Goal: Task Accomplishment & Management: Complete application form

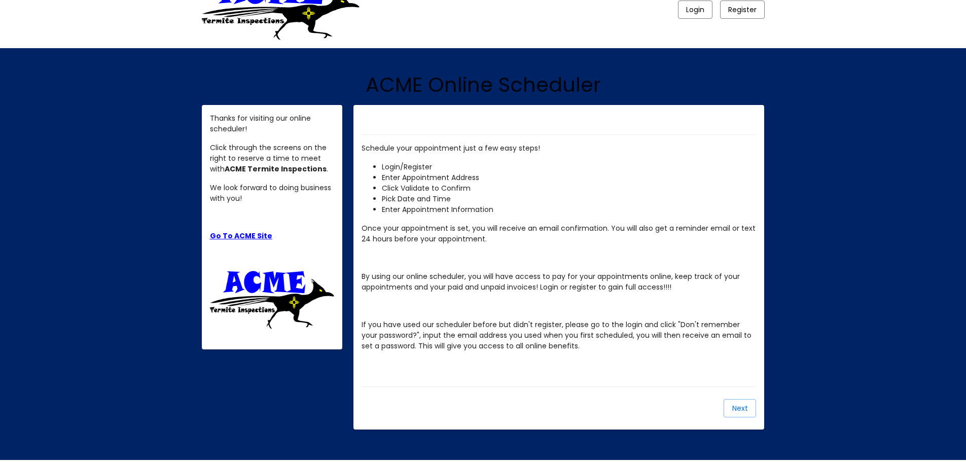
scroll to position [57, 0]
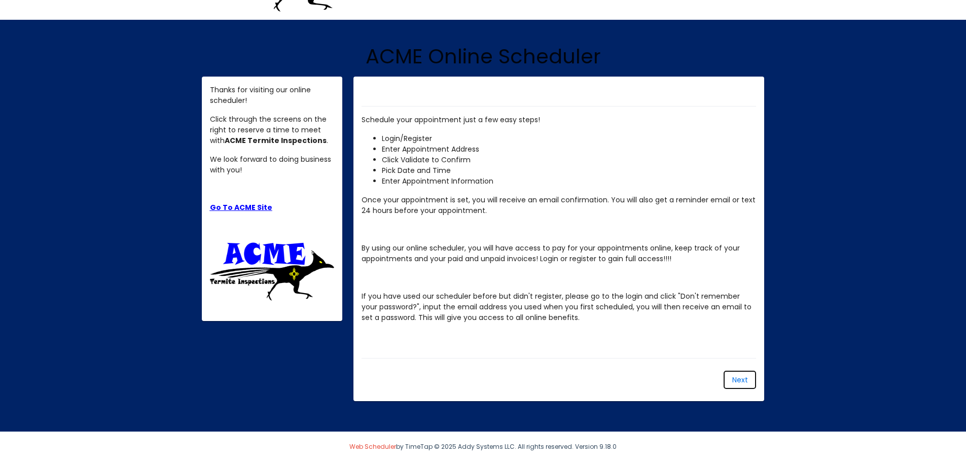
click at [731, 377] on button "Next" at bounding box center [740, 380] width 32 height 18
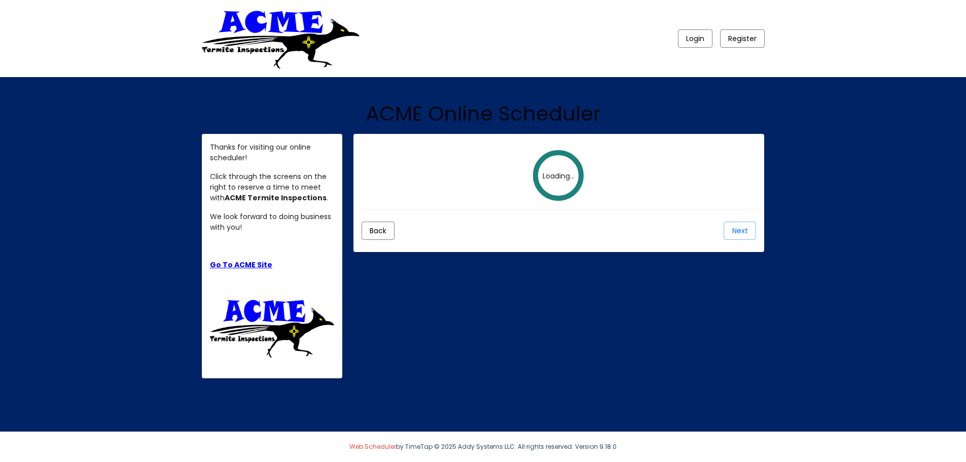
scroll to position [0, 0]
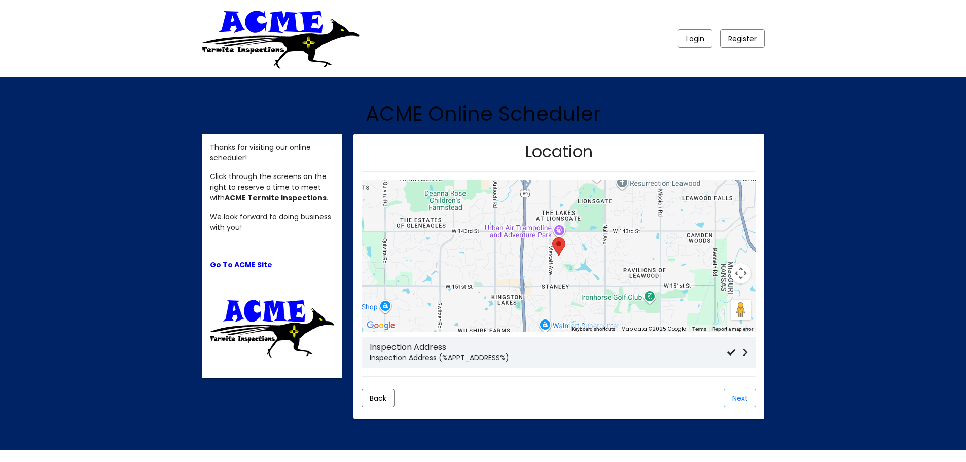
click at [417, 353] on p "Inspection Address (%APPT_ADDRESS%)" at bounding box center [549, 358] width 358 height 11
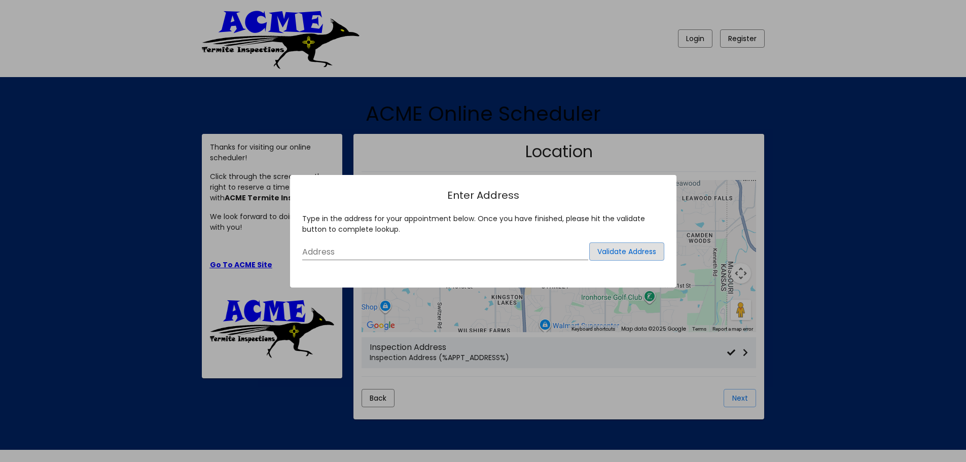
click at [403, 252] on input "Address" at bounding box center [445, 252] width 286 height 9
type input "[STREET_ADDRESS]"
click at [624, 246] on span "Validate Address" at bounding box center [626, 251] width 59 height 10
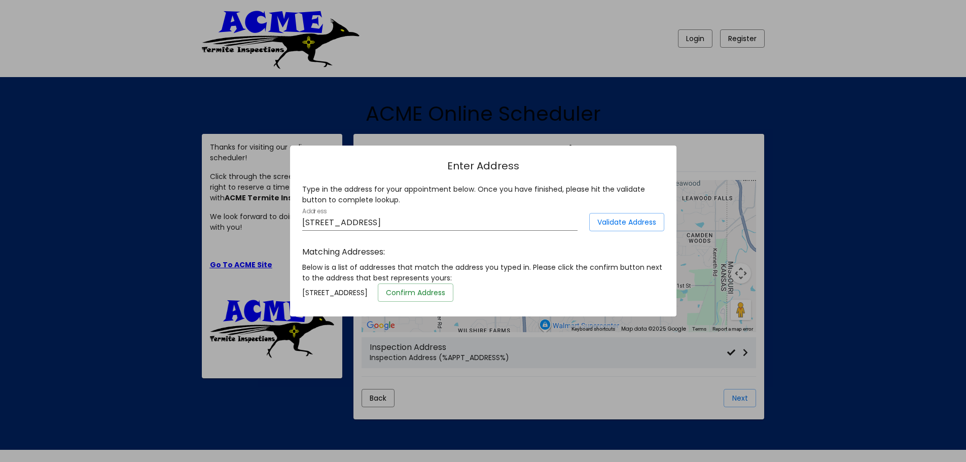
click at [445, 289] on span "Confirm Address" at bounding box center [415, 293] width 59 height 10
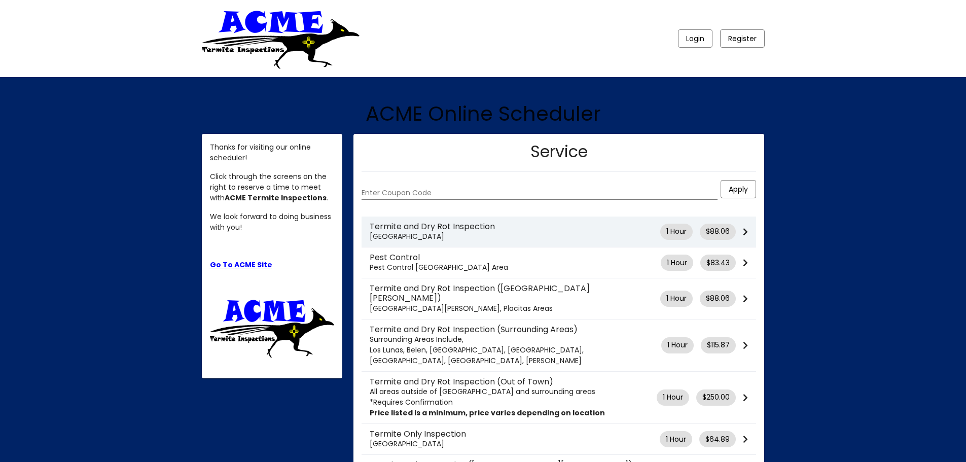
click at [749, 232] on div "Termite and Dry Rot Inspection Albuquerque 1 Hour $88.06" at bounding box center [559, 232] width 395 height 20
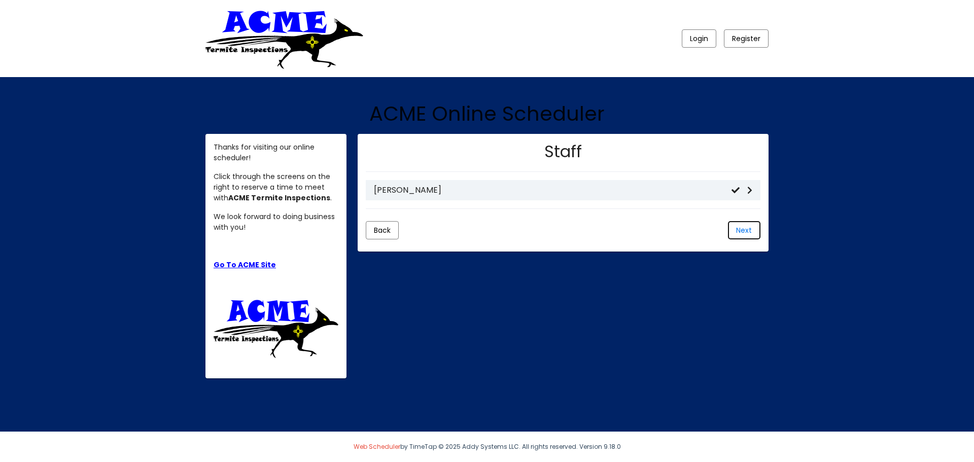
click at [750, 236] on button "Next" at bounding box center [744, 230] width 32 height 18
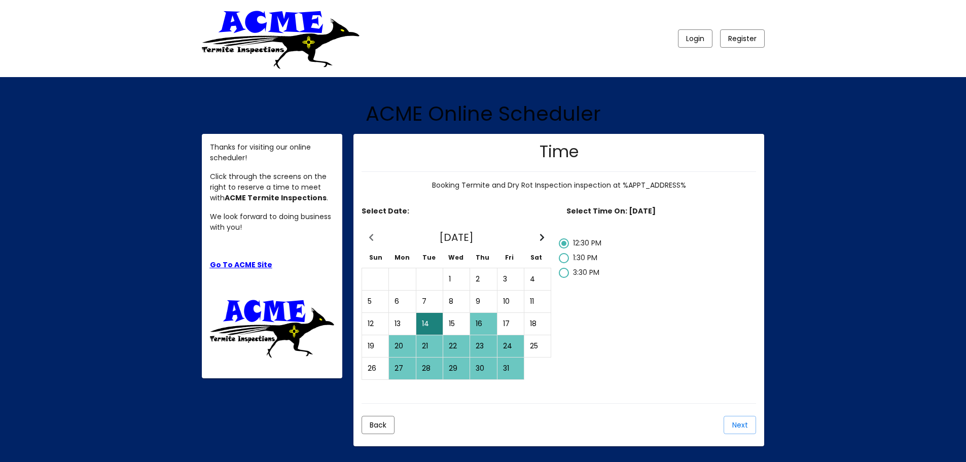
click at [488, 321] on div "16" at bounding box center [483, 323] width 25 height 21
click at [432, 327] on div "14" at bounding box center [429, 323] width 25 height 21
click at [481, 321] on div "16" at bounding box center [483, 323] width 25 height 21
click at [424, 324] on div "14" at bounding box center [429, 323] width 25 height 21
click at [743, 424] on span "Next" at bounding box center [740, 425] width 16 height 10
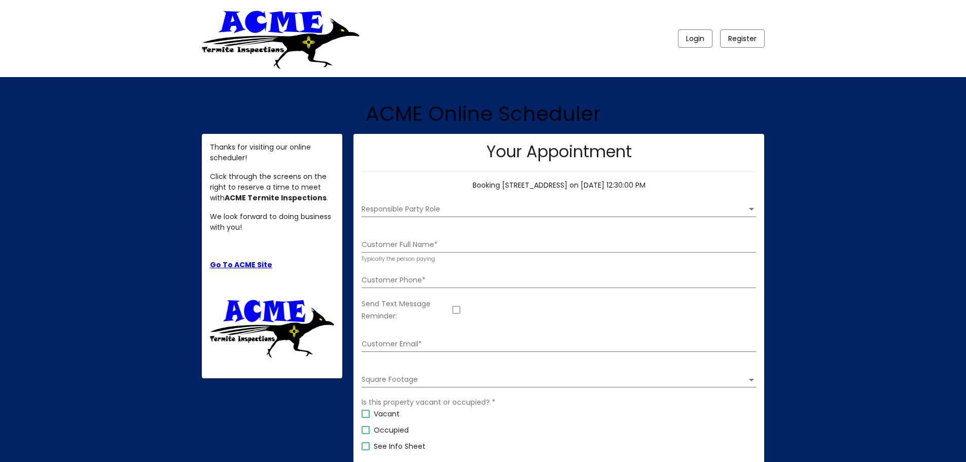
scroll to position [46, 0]
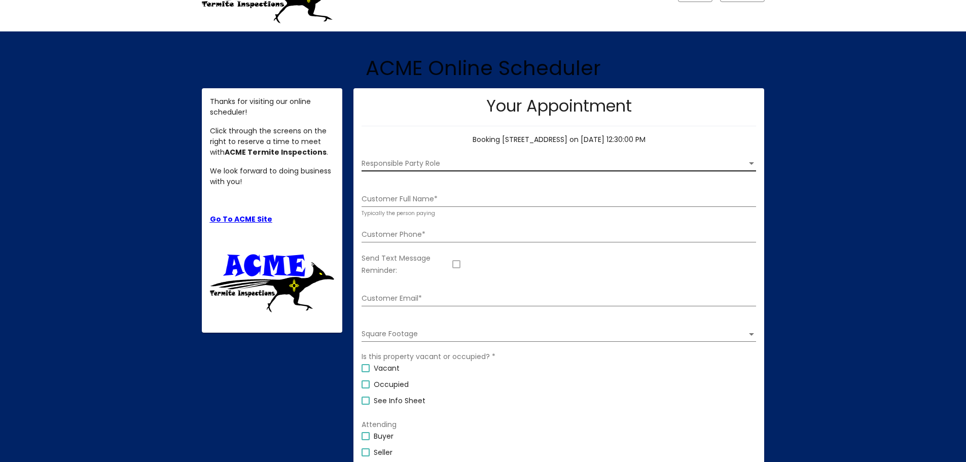
click at [438, 162] on span "Responsible Party Role" at bounding box center [554, 164] width 385 height 8
click at [402, 164] on span "Buyer" at bounding box center [551, 163] width 378 height 21
click at [400, 196] on input "Customer Full Name *" at bounding box center [559, 199] width 395 height 8
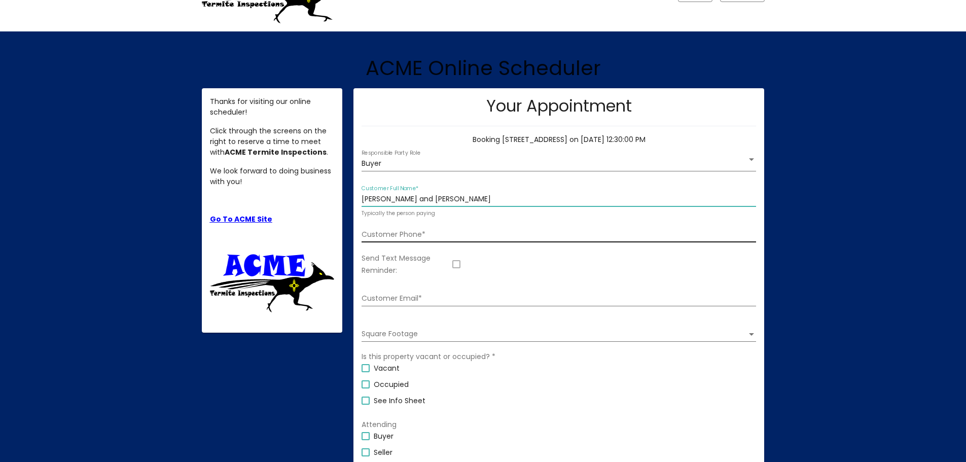
type input "[PERSON_NAME] and [PERSON_NAME]"
click at [403, 228] on div "Customer Phone *" at bounding box center [559, 232] width 395 height 21
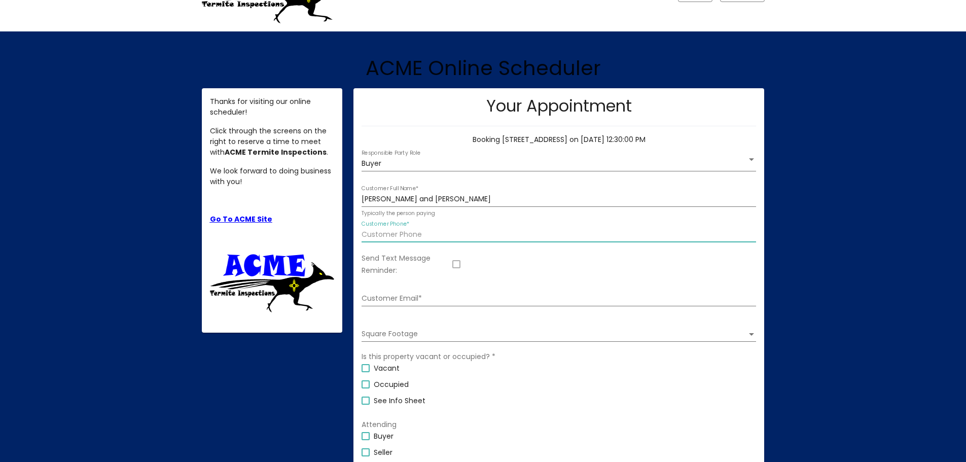
click at [404, 229] on div "Customer Phone *" at bounding box center [559, 232] width 395 height 21
click at [412, 234] on input "[PHONE_NUMBER]" at bounding box center [559, 235] width 395 height 8
type input "[PHONE_NUMBER]"
click at [414, 294] on div "Customer Email *" at bounding box center [559, 296] width 395 height 21
type input "[EMAIL_ADDRESS][DOMAIN_NAME]"
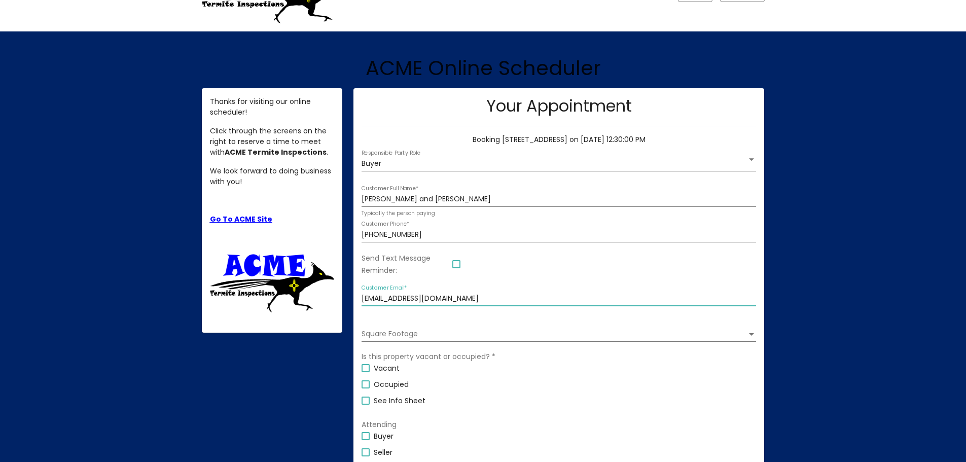
click at [455, 264] on div at bounding box center [456, 264] width 8 height 8
click at [456, 268] on input "Send Text Message Reminder:" at bounding box center [456, 268] width 1 height 1
checkbox input "true"
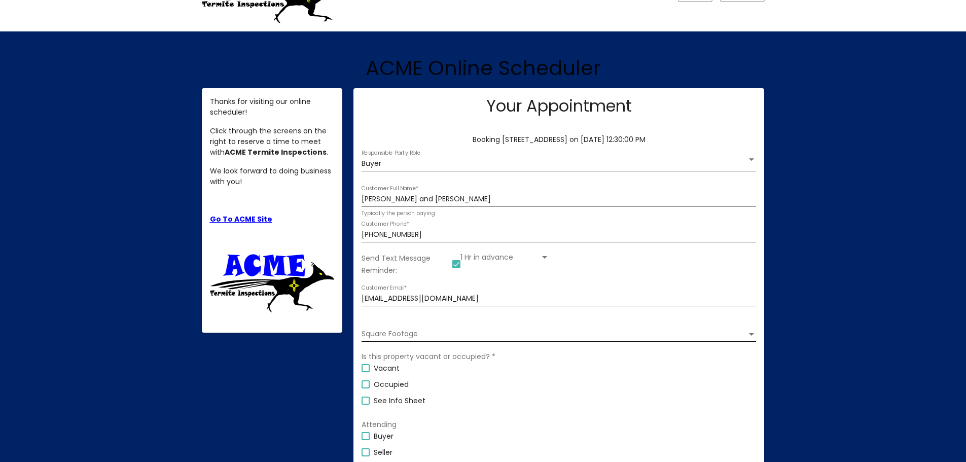
click at [400, 332] on span "Square Footage" at bounding box center [554, 334] width 385 height 8
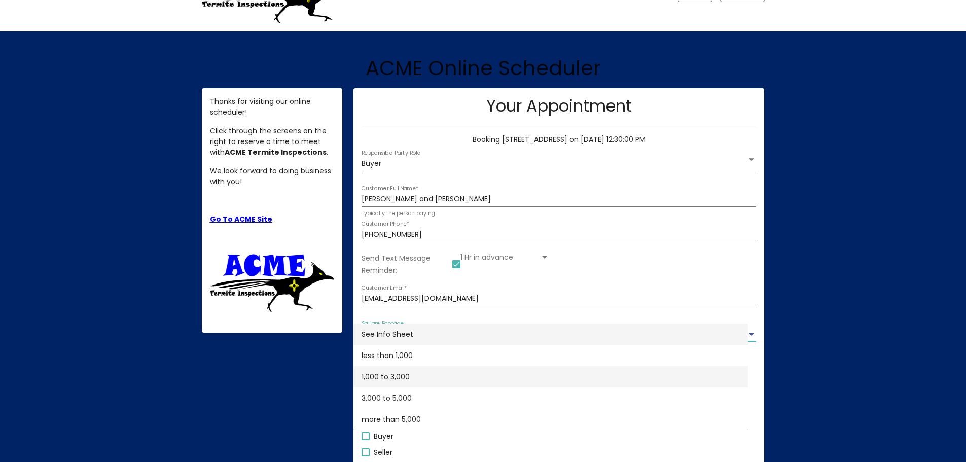
click at [401, 375] on span "1,000 to 3,000" at bounding box center [551, 376] width 378 height 21
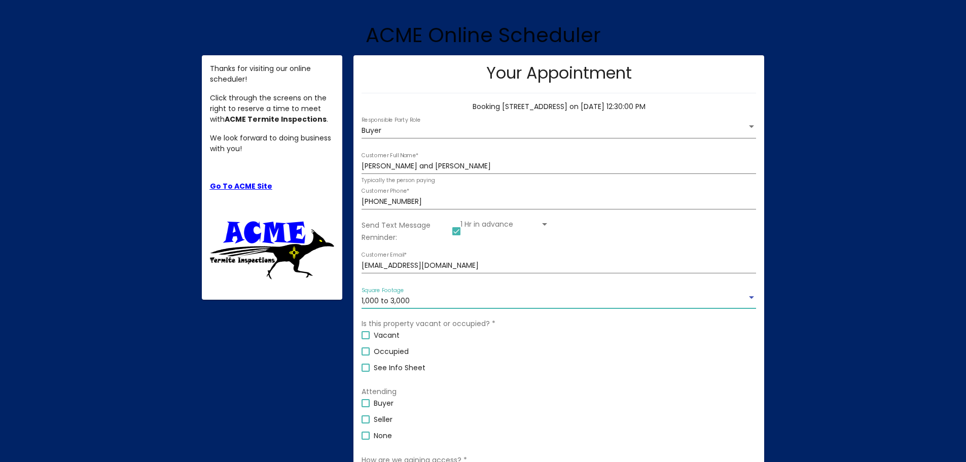
scroll to position [96, 0]
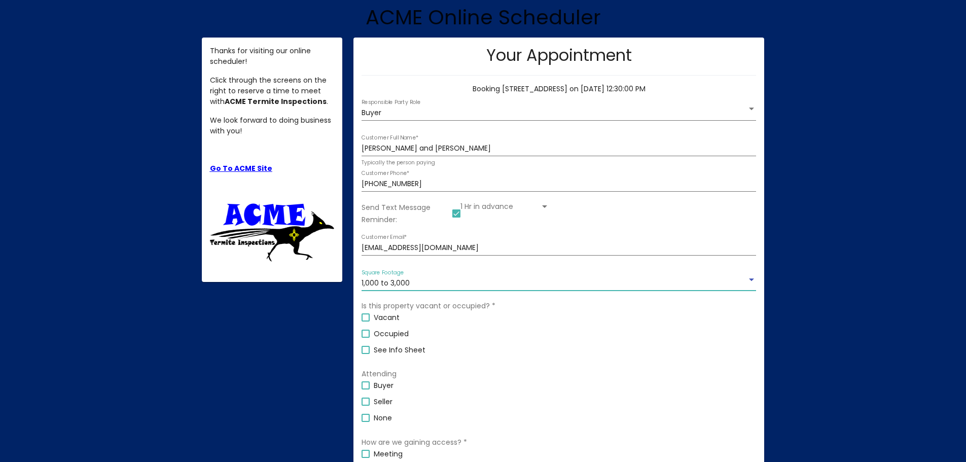
click at [365, 315] on div at bounding box center [366, 317] width 8 height 8
click at [365, 322] on input "Vacant" at bounding box center [365, 322] width 1 height 1
checkbox input "true"
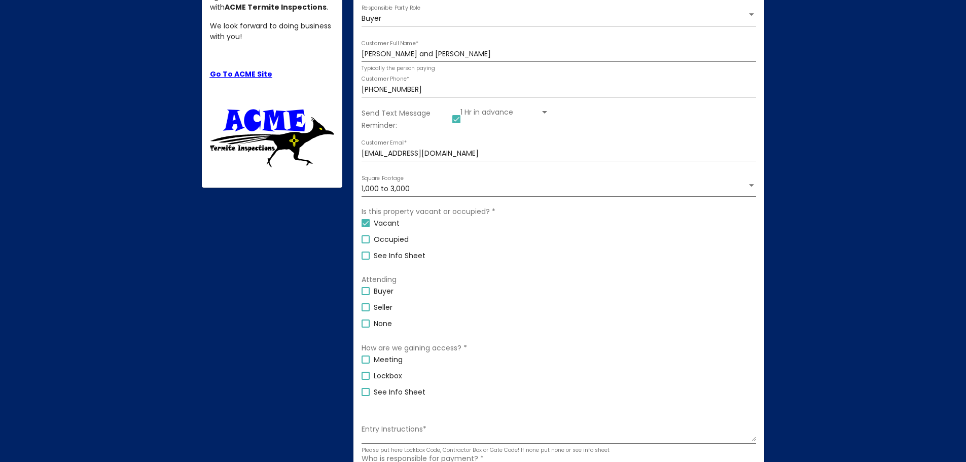
scroll to position [198, 0]
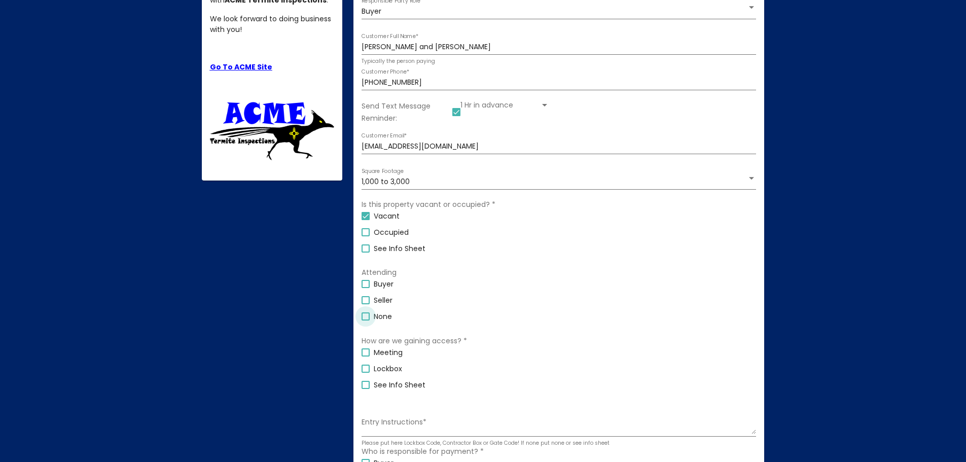
click at [369, 315] on div at bounding box center [366, 316] width 8 height 8
click at [366, 321] on input "None" at bounding box center [365, 321] width 1 height 1
checkbox input "true"
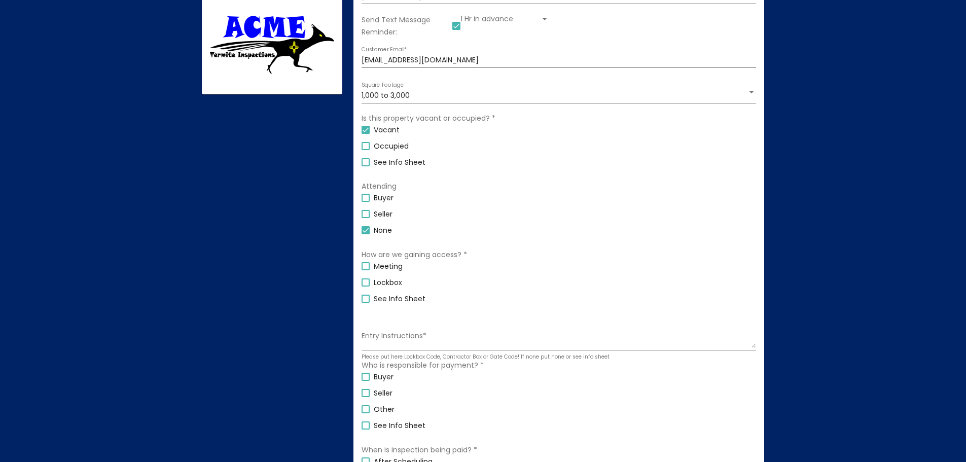
scroll to position [299, 0]
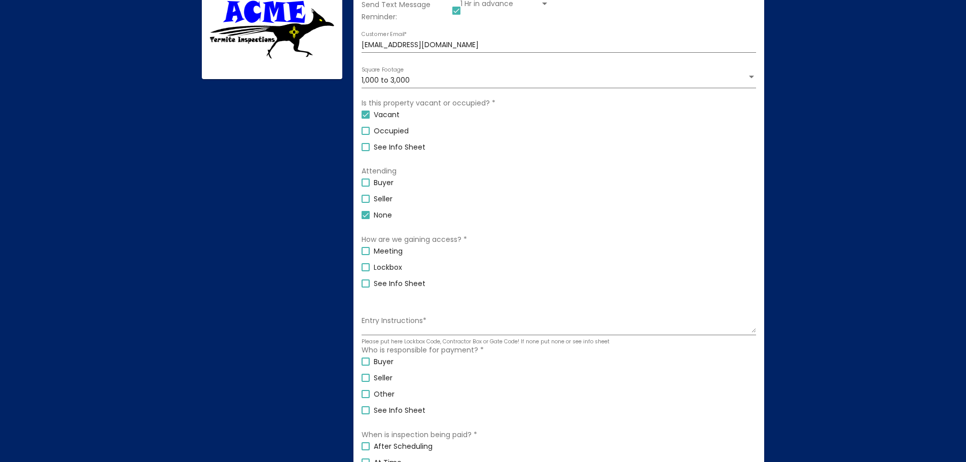
click at [366, 267] on div at bounding box center [366, 267] width 8 height 8
click at [366, 271] on input "Lockbox" at bounding box center [365, 271] width 1 height 1
checkbox input "true"
click at [388, 319] on textarea "Entry Instructions *" at bounding box center [559, 324] width 395 height 17
type textarea "CBS code is 9801323"
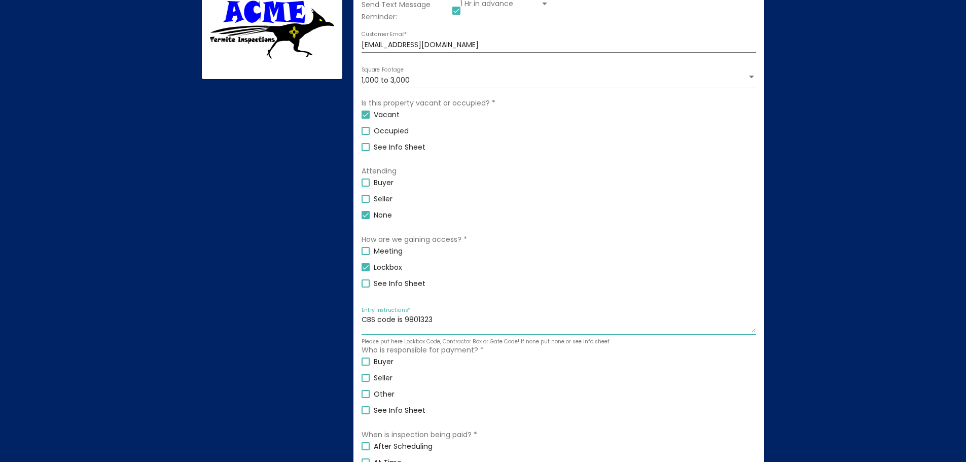
click at [367, 360] on div at bounding box center [366, 362] width 8 height 8
click at [366, 366] on input "Buyer" at bounding box center [365, 366] width 1 height 1
checkbox input "true"
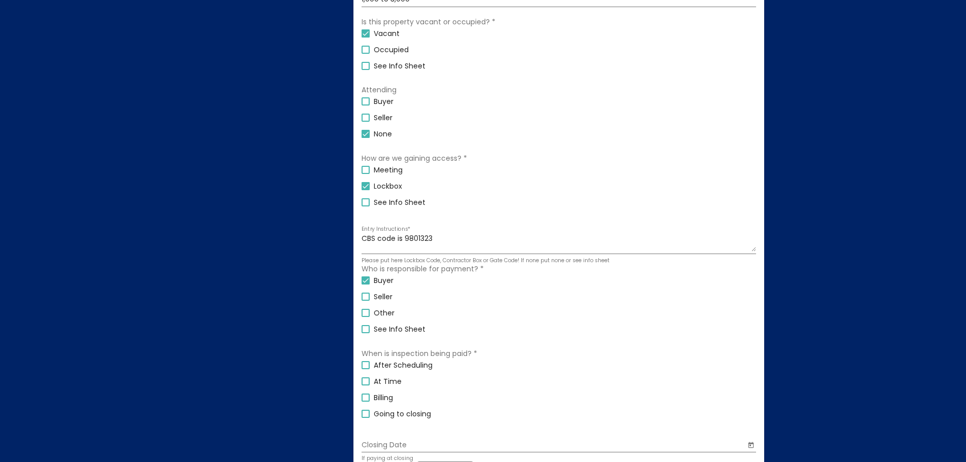
scroll to position [401, 0]
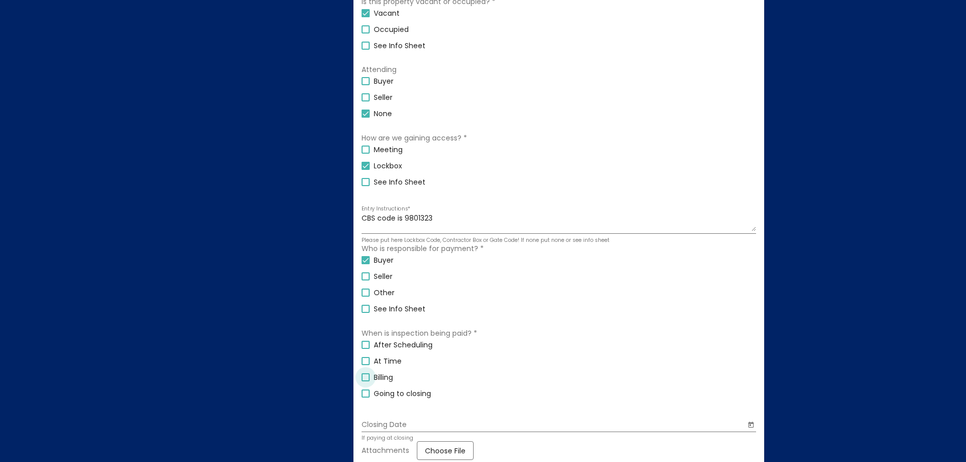
click at [365, 380] on div at bounding box center [366, 377] width 8 height 8
click at [365, 381] on input "Billing" at bounding box center [365, 381] width 1 height 1
checkbox input "true"
click at [386, 424] on input "Closing Date" at bounding box center [554, 425] width 384 height 8
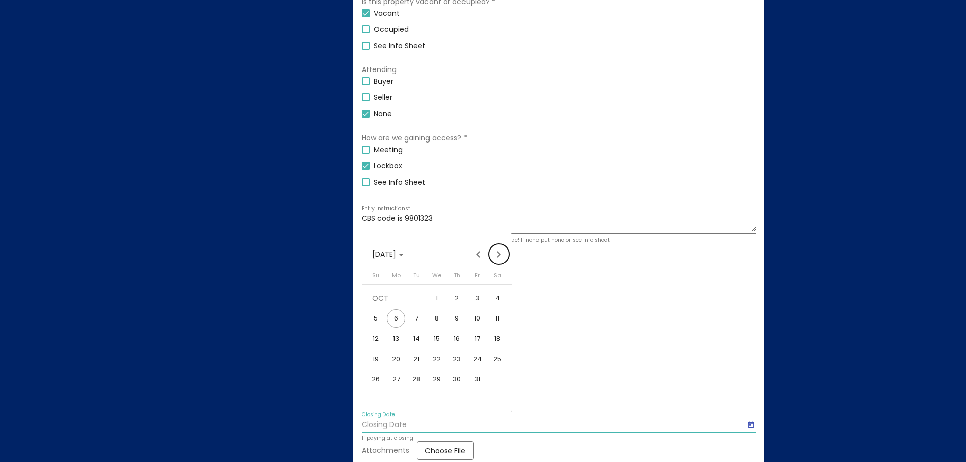
click at [495, 258] on button "Next month" at bounding box center [499, 254] width 20 height 20
click at [434, 337] on div "12" at bounding box center [437, 339] width 18 height 18
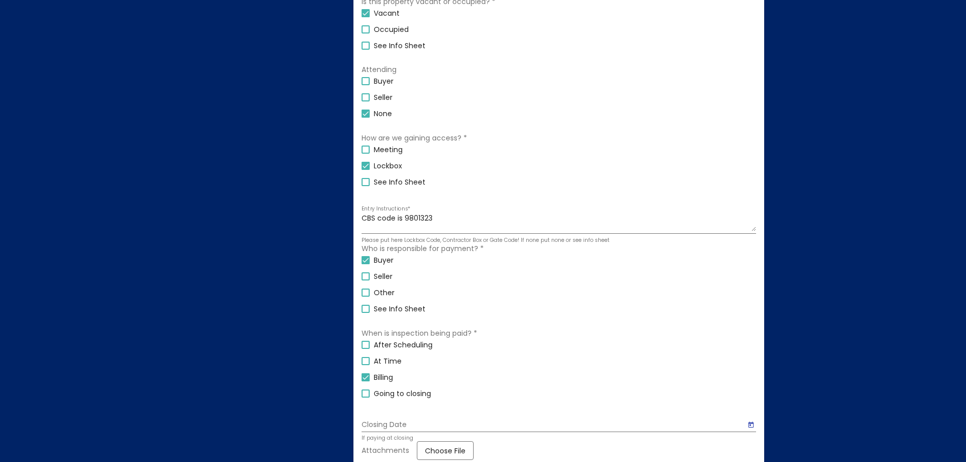
type input "[DATE]"
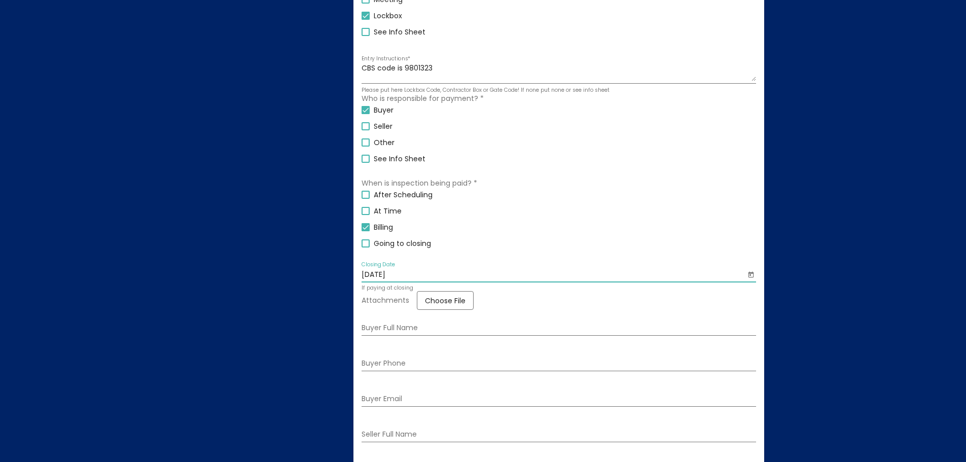
scroll to position [553, 0]
click at [385, 321] on div "Buyer Full Name" at bounding box center [559, 323] width 395 height 21
type input "[PERSON_NAME] and [PERSON_NAME]"
click at [401, 354] on div "Buyer Phone" at bounding box center [559, 358] width 395 height 21
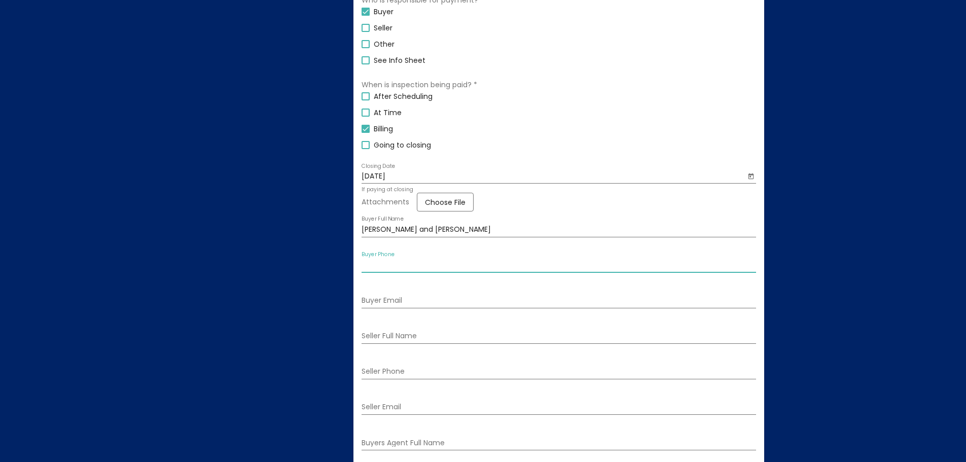
scroll to position [654, 0]
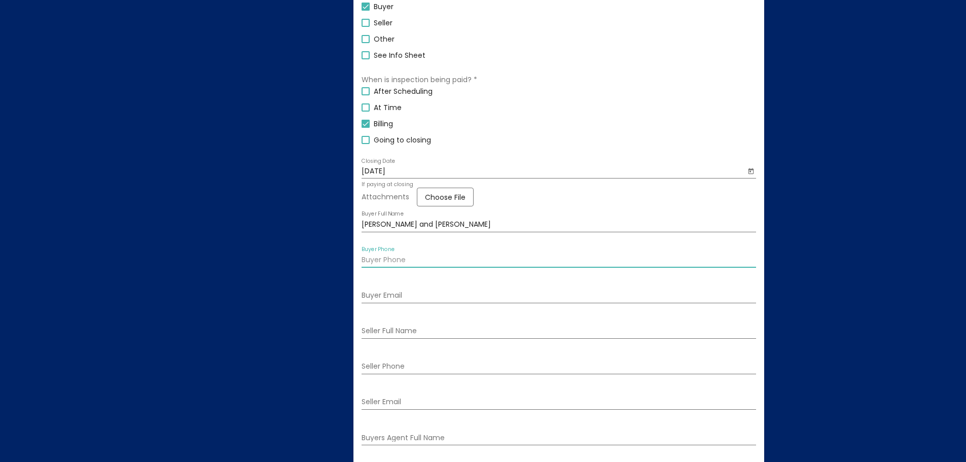
click at [404, 260] on input "Buyer Phone" at bounding box center [559, 260] width 395 height 8
type input "[PHONE_NUMBER]"
click at [410, 294] on input "Buyer Email" at bounding box center [559, 296] width 395 height 8
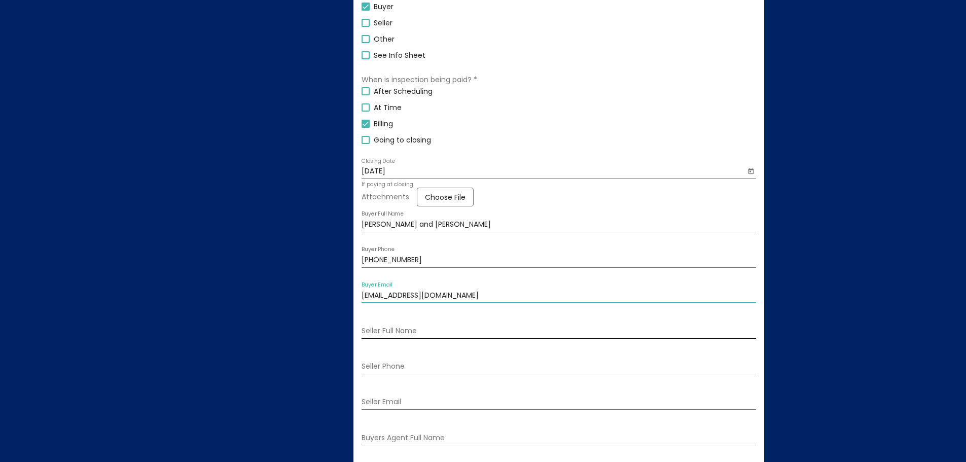
type input "[EMAIL_ADDRESS][DOMAIN_NAME]"
click at [404, 330] on input "Seller Full Name" at bounding box center [559, 331] width 395 height 8
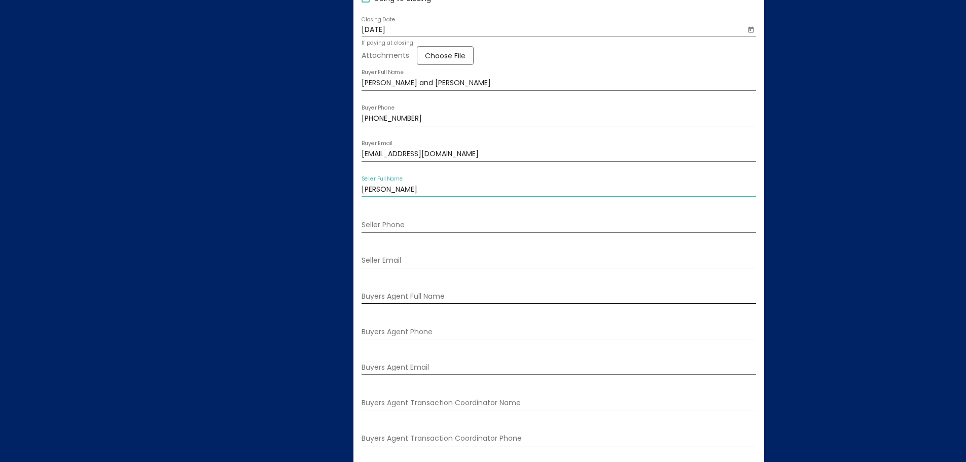
scroll to position [806, 0]
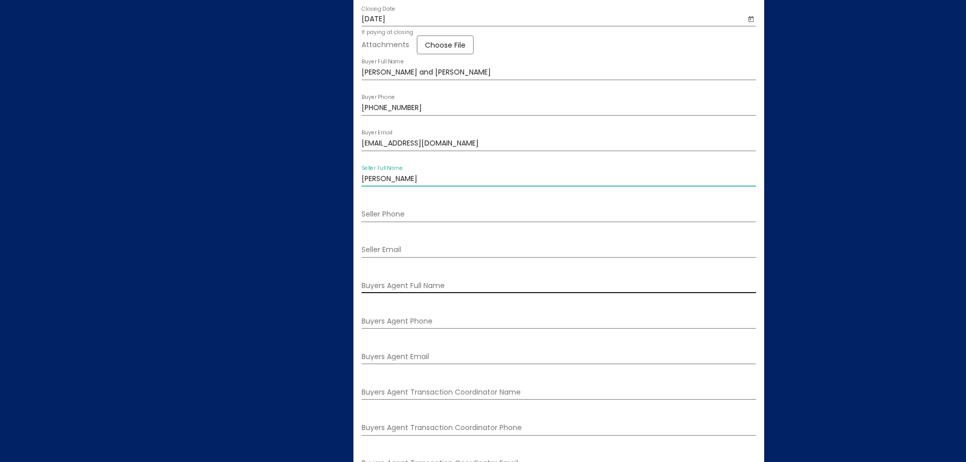
type input "[PERSON_NAME]"
click at [421, 282] on input "Buyers Agent Full Name" at bounding box center [559, 286] width 395 height 8
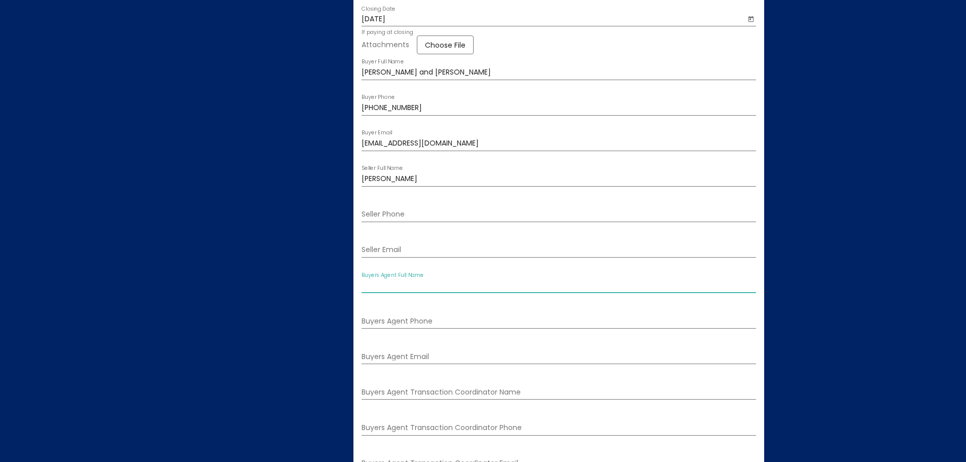
type input "[PERSON_NAME]"
type input "5059205231"
type input "[PERSON_NAME][EMAIL_ADDRESS][DOMAIN_NAME]"
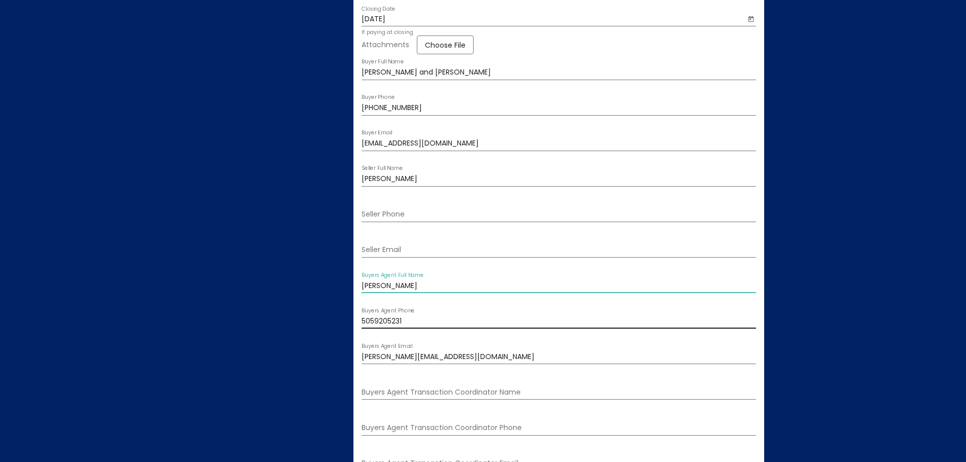
scroll to position [1, 0]
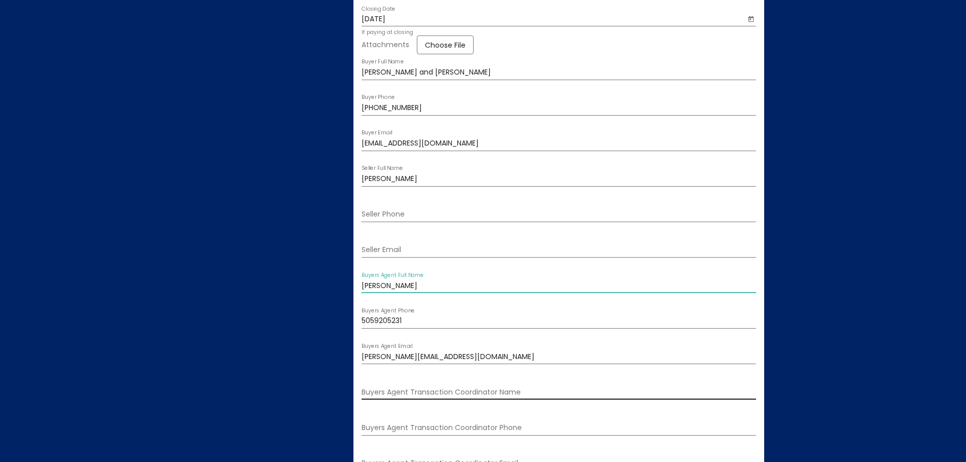
click at [443, 395] on input "Buyers Agent Transaction Coordinator Name" at bounding box center [559, 393] width 395 height 8
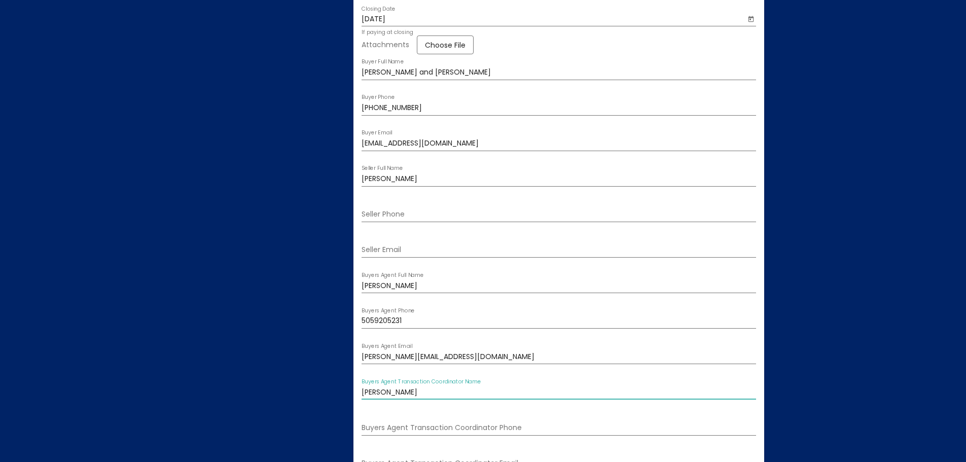
type input "[PERSON_NAME]"
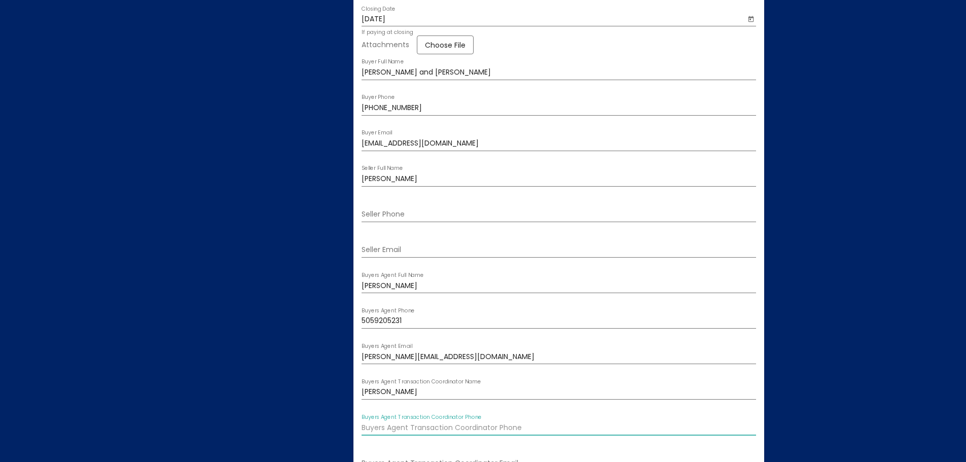
click at [427, 428] on input "Buyers Agent Transaction Coordinator Phone" at bounding box center [559, 428] width 395 height 8
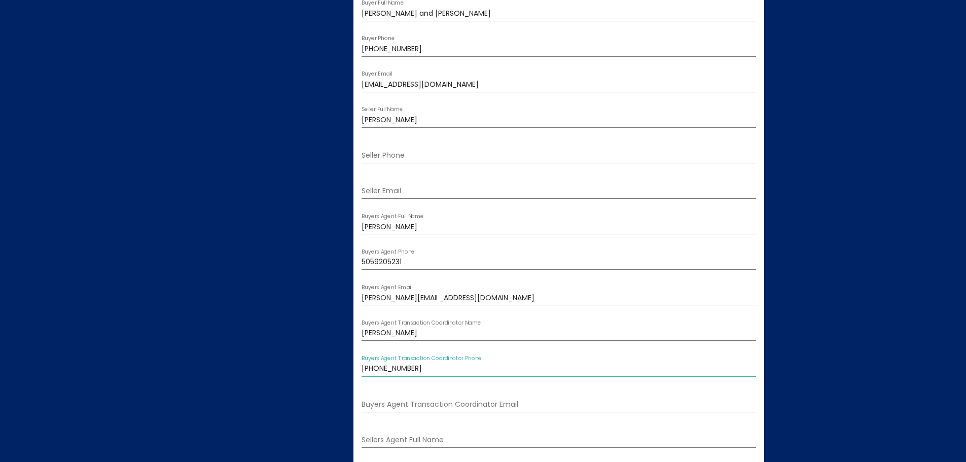
scroll to position [959, 0]
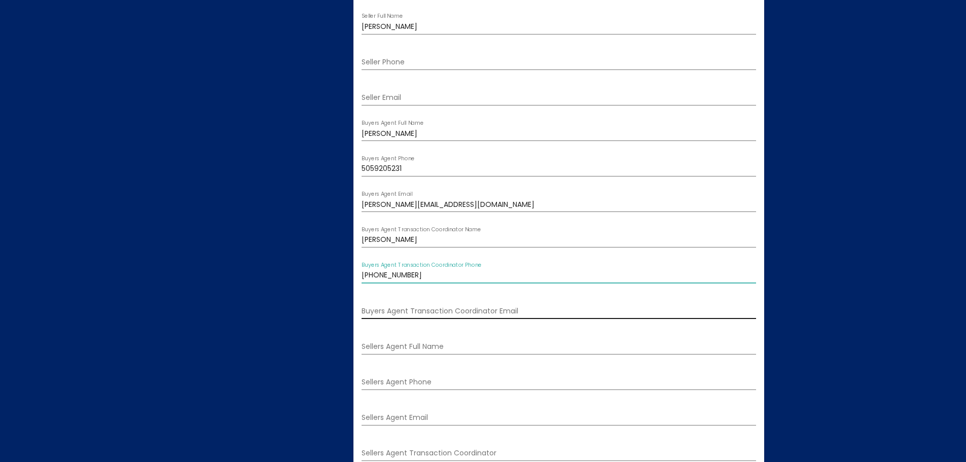
type input "[PHONE_NUMBER]"
click at [390, 311] on input "Buyers Agent Transaction Coordinator Email" at bounding box center [559, 311] width 395 height 8
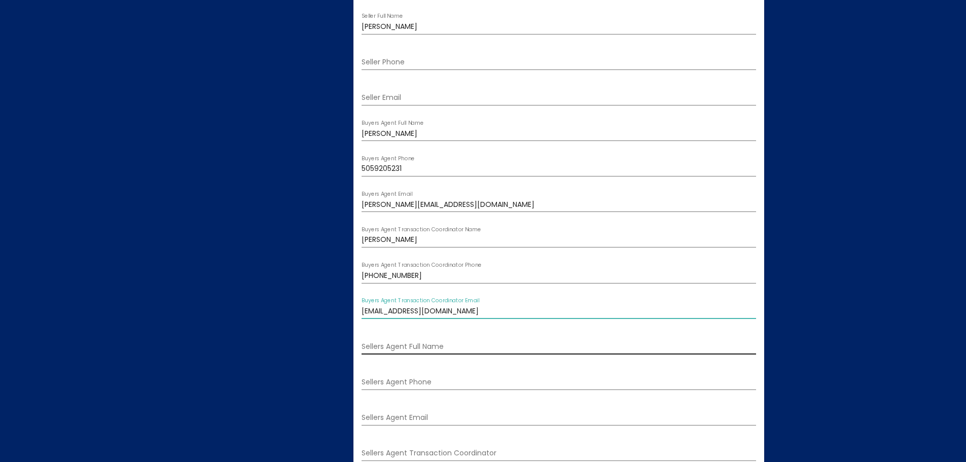
type input "[EMAIL_ADDRESS][DOMAIN_NAME]"
click at [393, 348] on input "Sellers Agent Full Name" at bounding box center [559, 347] width 395 height 8
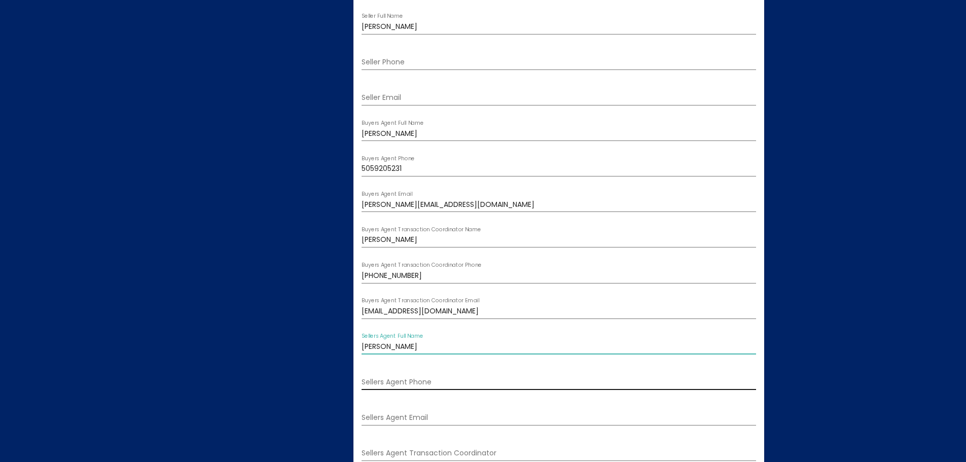
type input "[PERSON_NAME]"
click at [389, 380] on input "Sellers Agent Phone" at bounding box center [559, 382] width 395 height 8
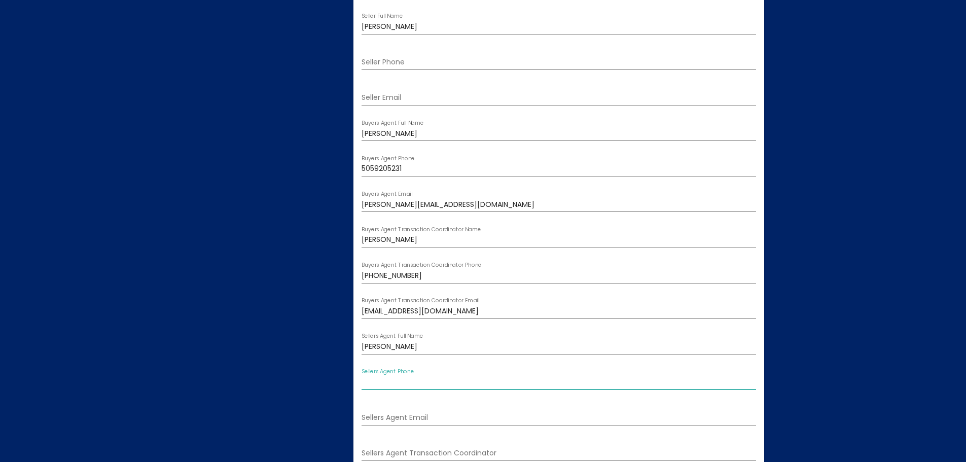
type input "0"
type input "[PHONE_NUMBER]"
click at [401, 412] on div "Sellers Agent Email" at bounding box center [559, 415] width 395 height 21
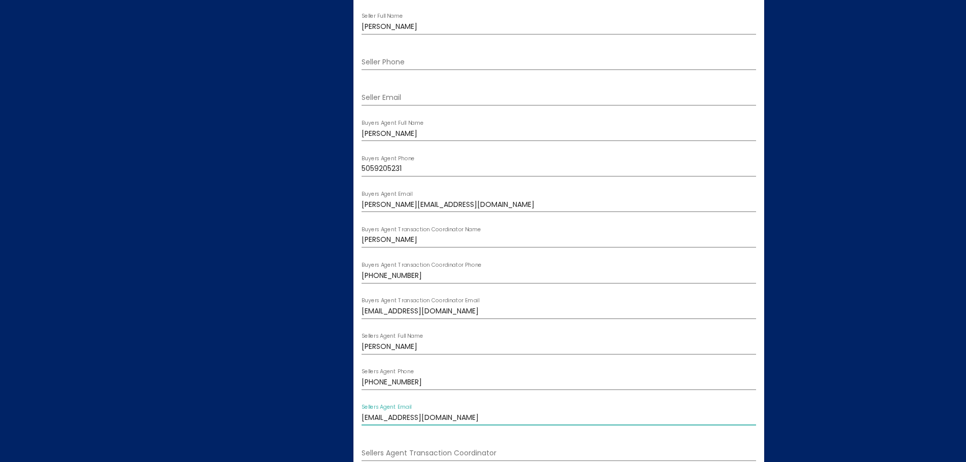
click at [427, 417] on input "[EMAIL_ADDRESS][DOMAIN_NAME]" at bounding box center [559, 418] width 395 height 8
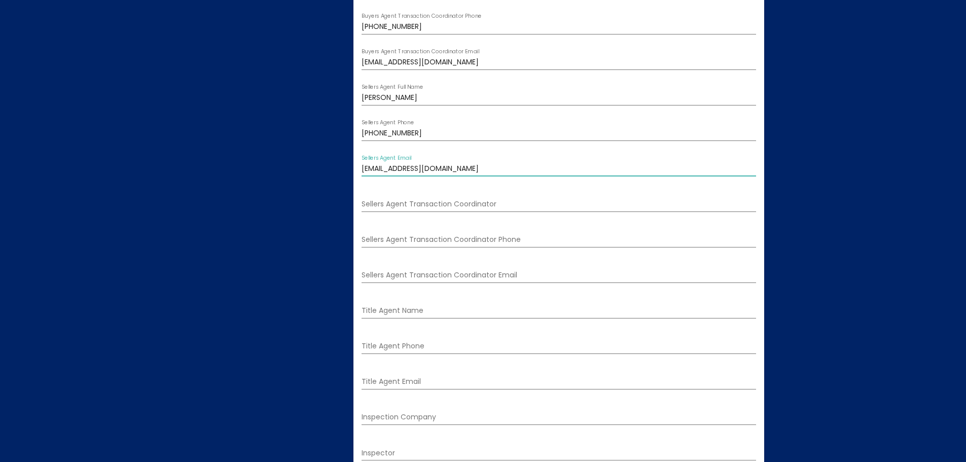
scroll to position [1212, 0]
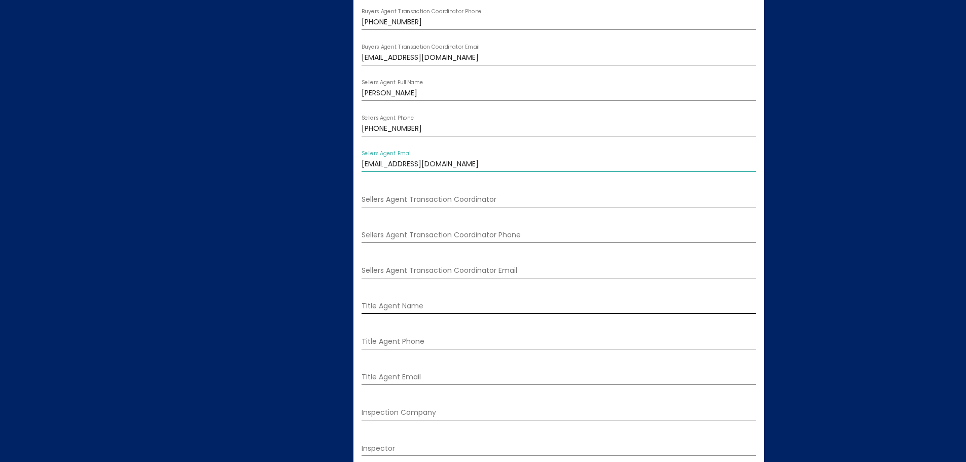
type input "[EMAIL_ADDRESS][DOMAIN_NAME]"
click at [416, 306] on input "Title Agent Name" at bounding box center [559, 306] width 395 height 8
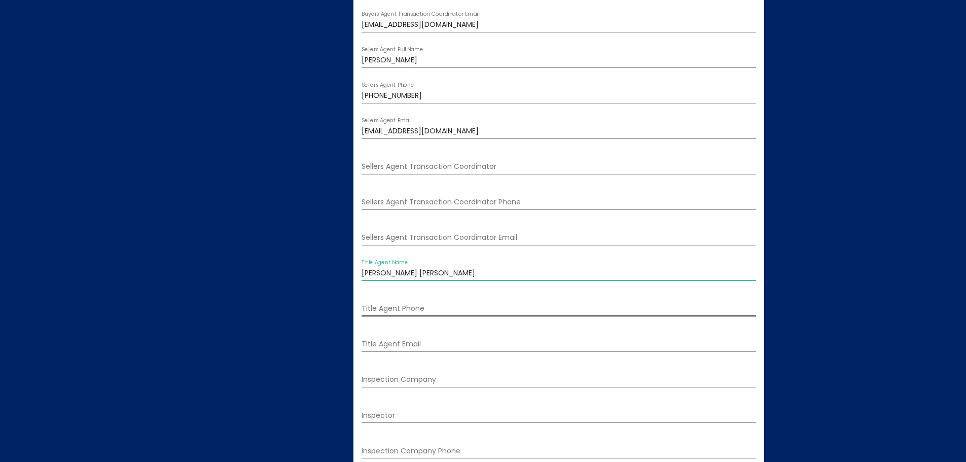
scroll to position [1263, 0]
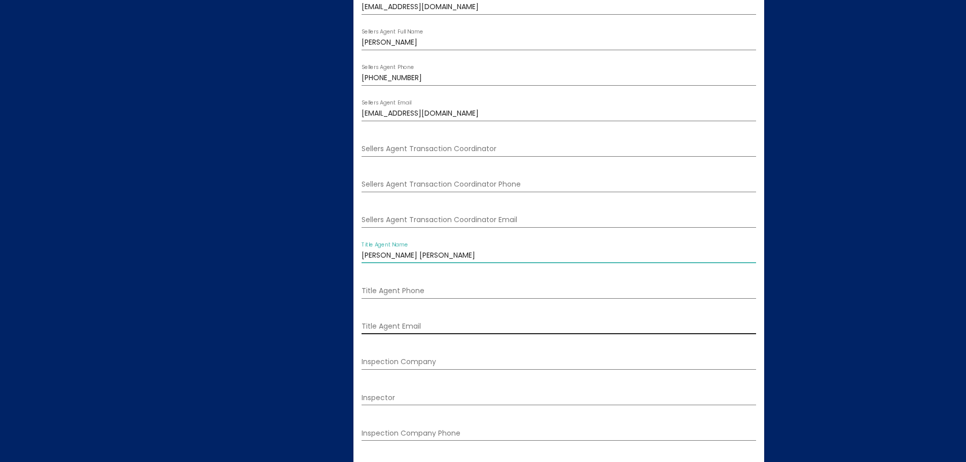
type input "[PERSON_NAME] [PERSON_NAME]"
click at [411, 325] on input "Title Agent Email" at bounding box center [559, 327] width 395 height 8
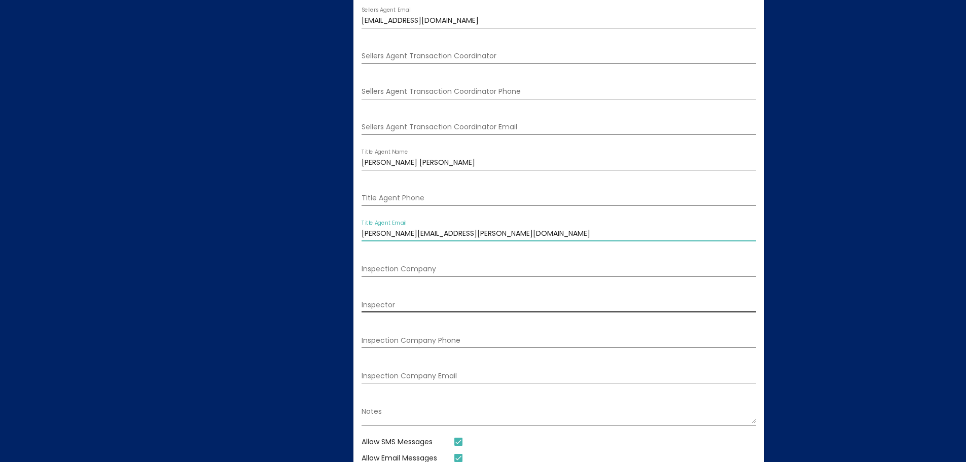
scroll to position [1364, 0]
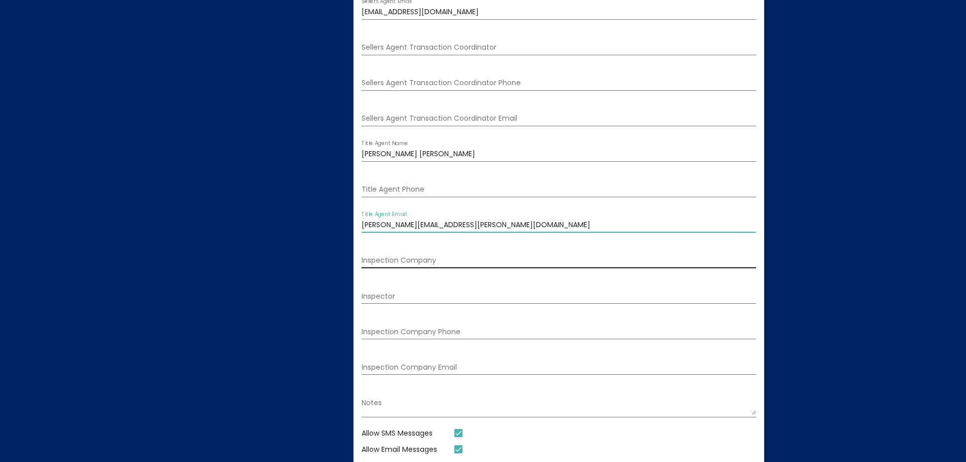
type input "[PERSON_NAME][EMAIL_ADDRESS][PERSON_NAME][DOMAIN_NAME]"
click at [405, 255] on div "Inspection Company" at bounding box center [559, 258] width 395 height 21
type input "A"
type input "QHI"
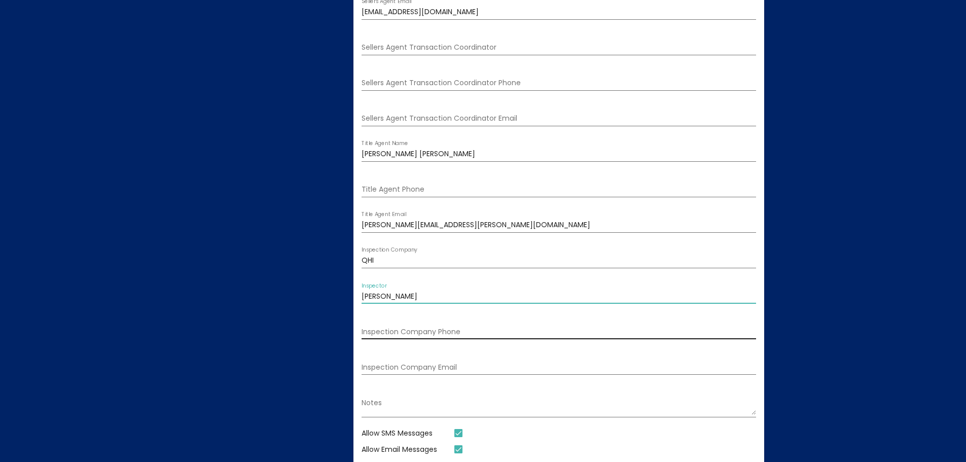
type input "[PERSON_NAME]"
click at [413, 330] on input "Inspection Company Phone" at bounding box center [559, 332] width 395 height 8
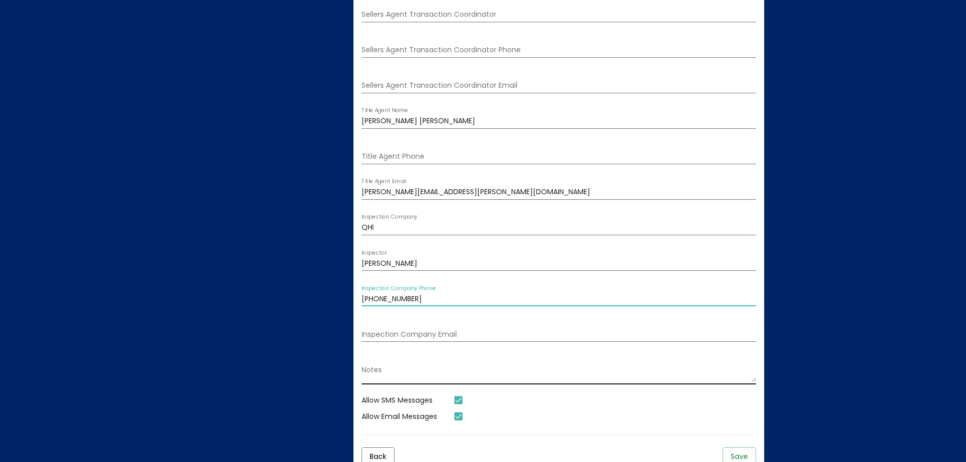
scroll to position [1415, 0]
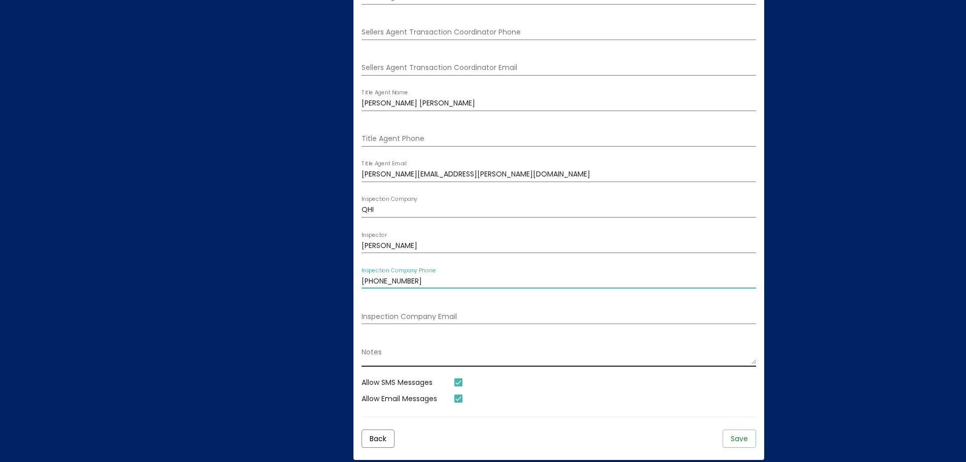
type input "[PHONE_NUMBER]"
click at [417, 349] on textarea "Notes" at bounding box center [559, 355] width 395 height 17
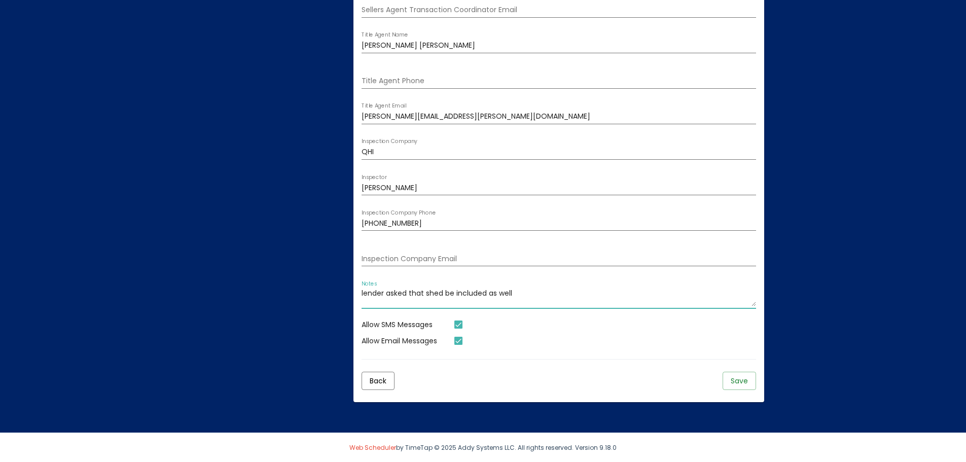
scroll to position [1474, 0]
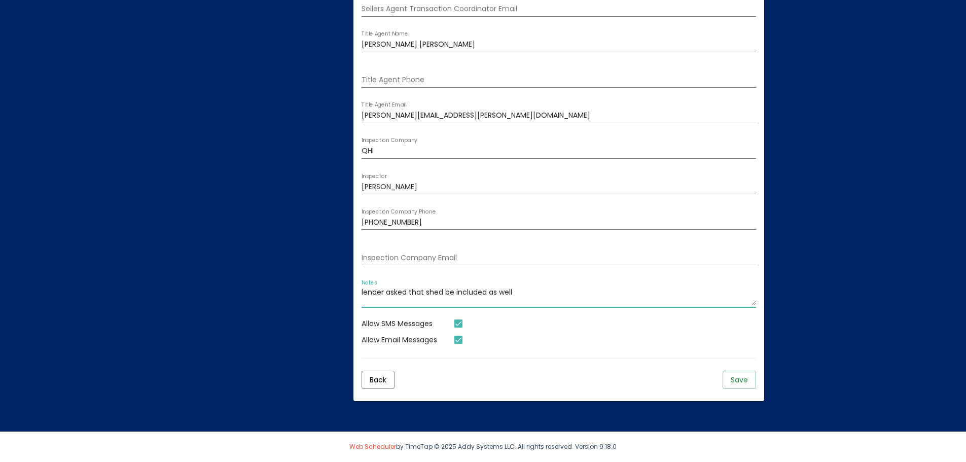
type textarea "lender asked that shed be included as well"
click at [733, 380] on span "Save" at bounding box center [739, 380] width 17 height 10
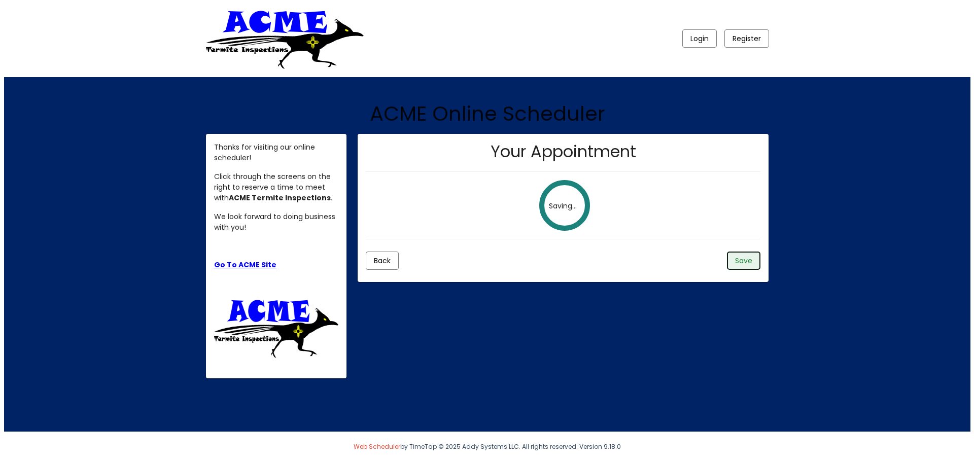
scroll to position [0, 0]
